Goal: Use online tool/utility: Use online tool/utility

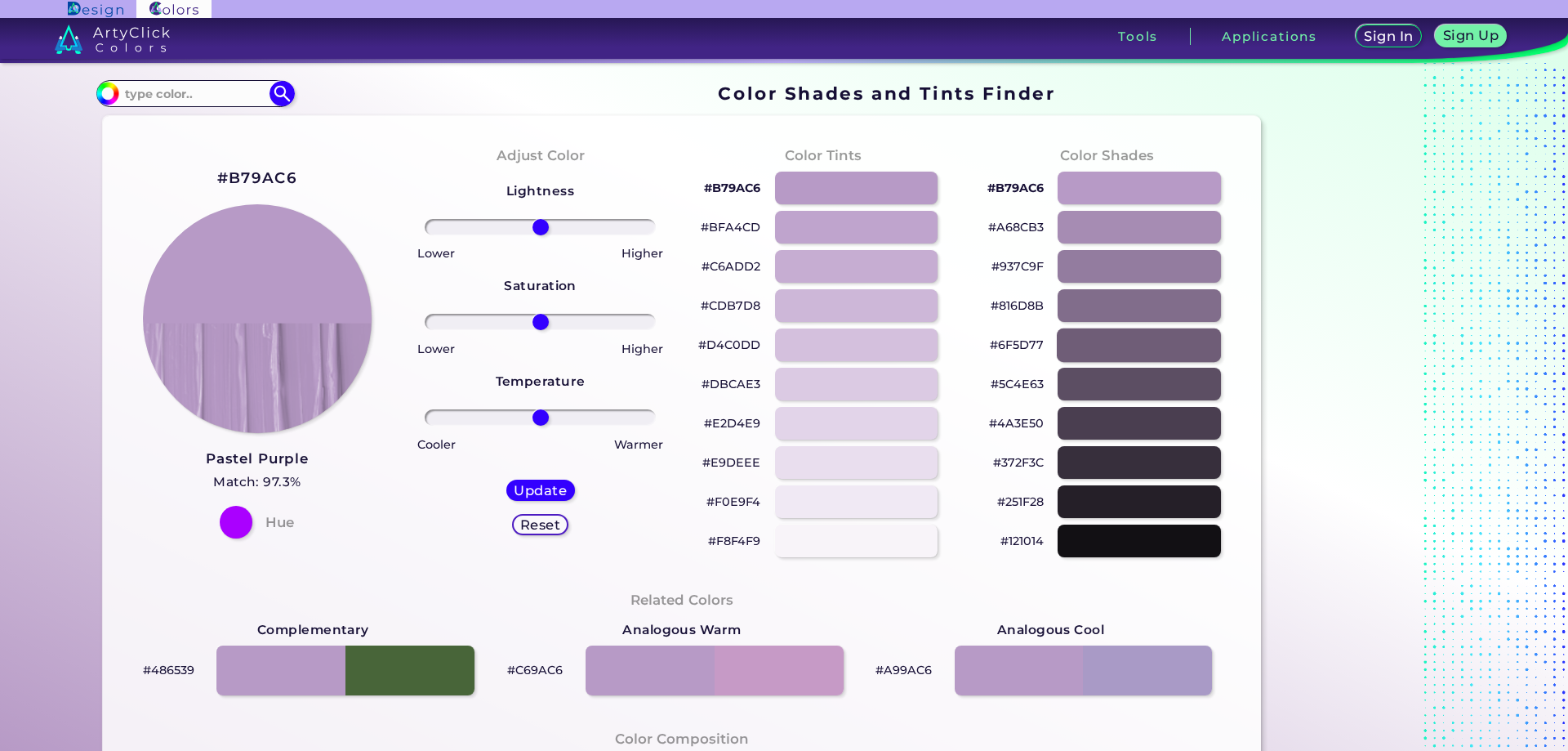
click at [1128, 342] on div at bounding box center [1139, 344] width 164 height 34
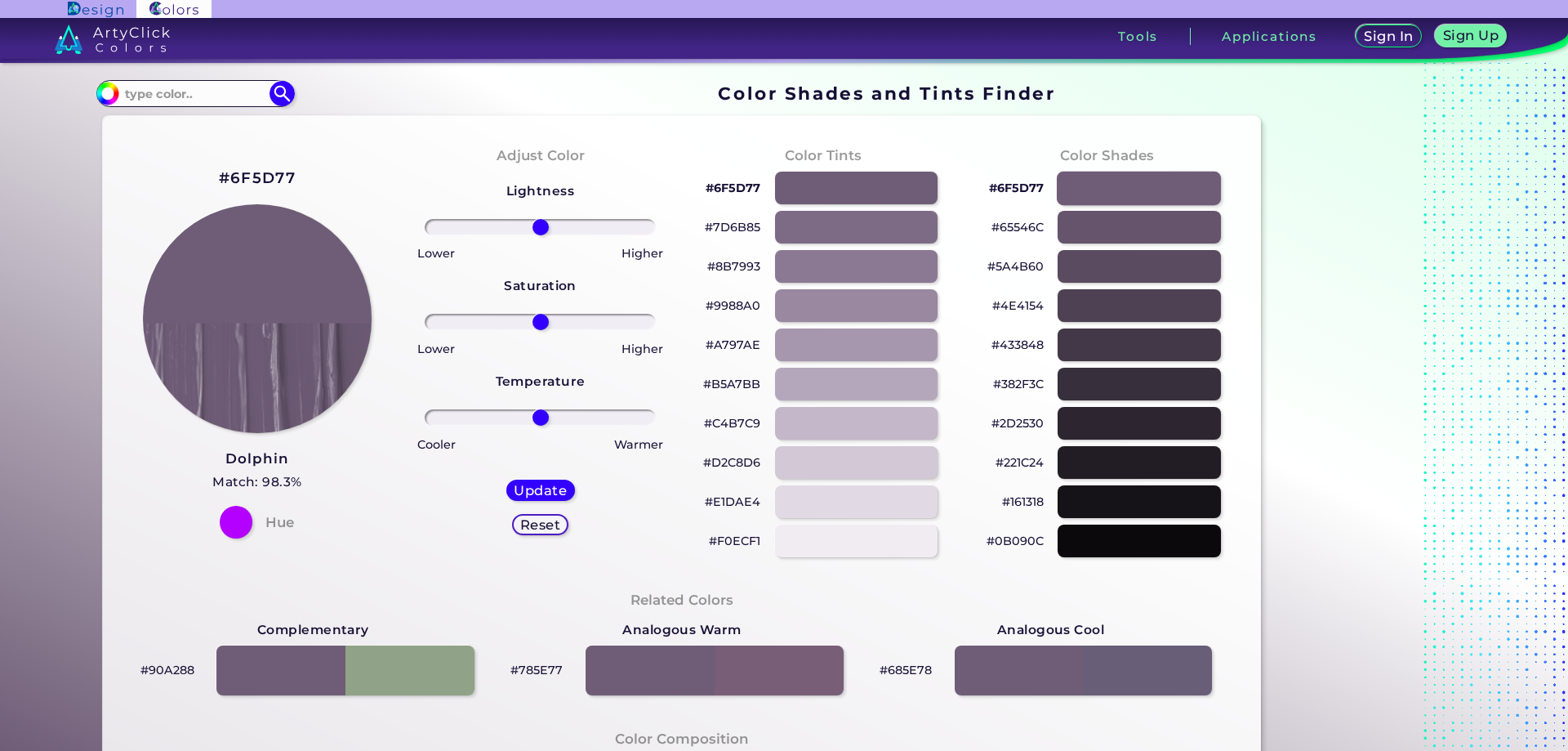
click at [1111, 191] on div at bounding box center [1139, 188] width 164 height 34
click at [1115, 226] on div at bounding box center [1139, 227] width 164 height 34
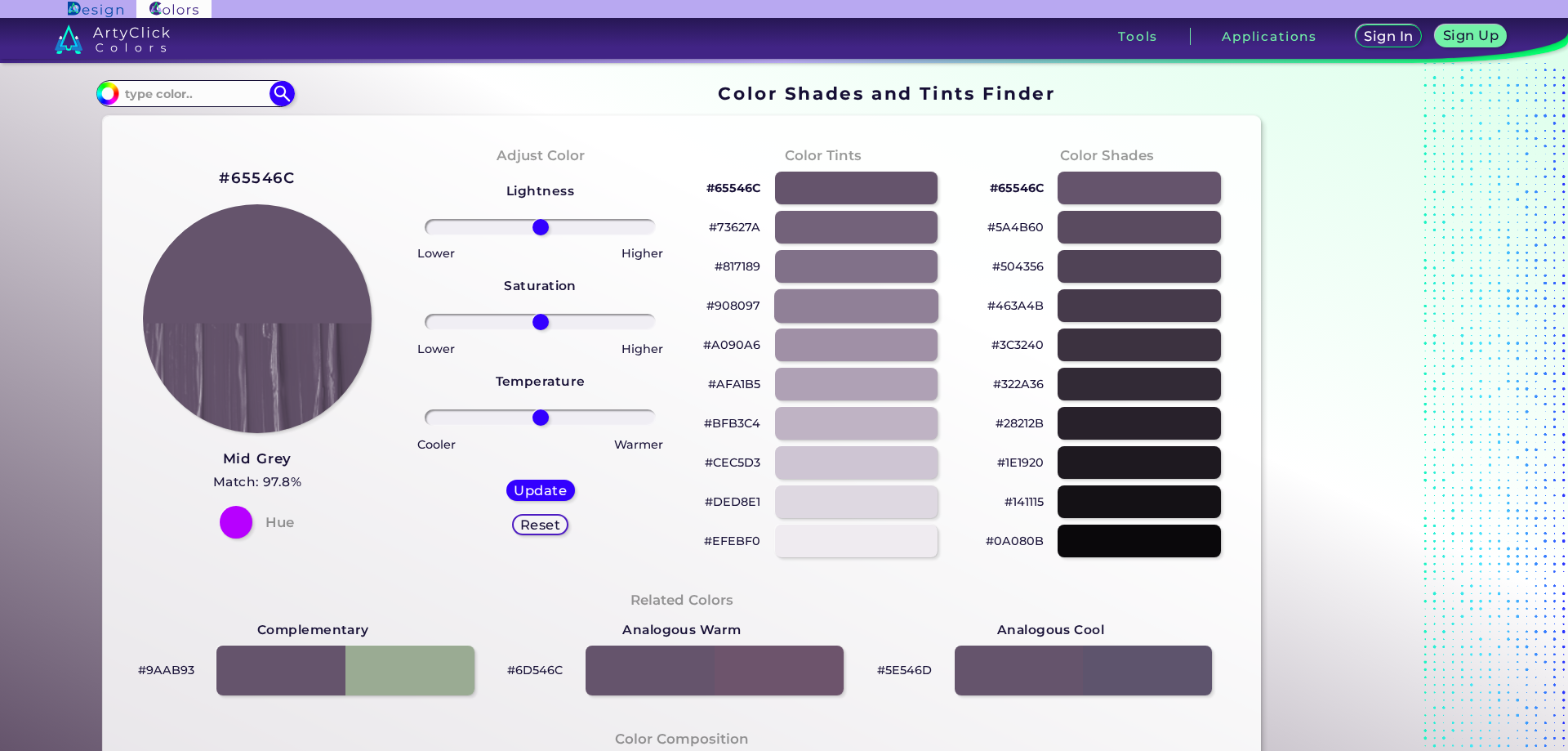
click at [840, 310] on div at bounding box center [856, 305] width 164 height 34
type input "#908097"
